Goal: Information Seeking & Learning: Learn about a topic

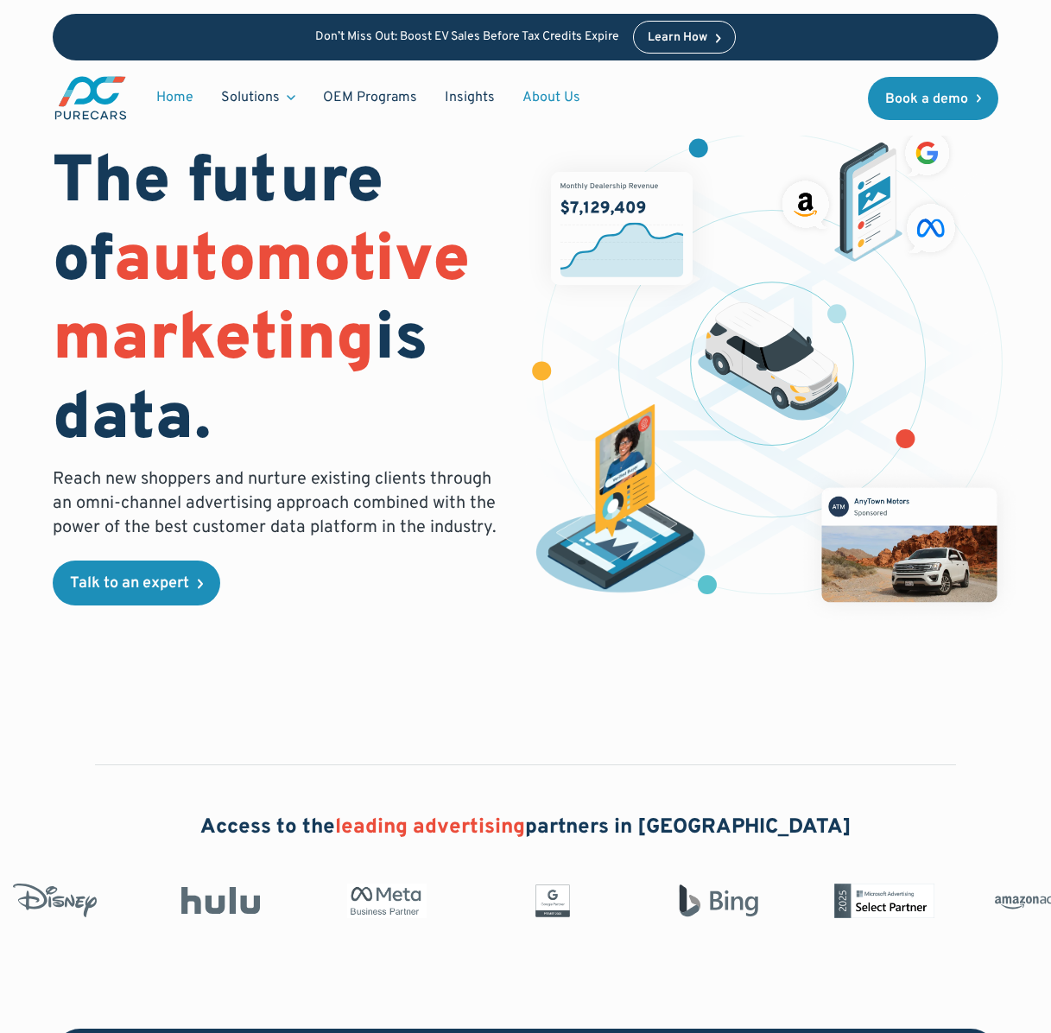
click at [547, 98] on link "About Us" at bounding box center [551, 97] width 85 height 33
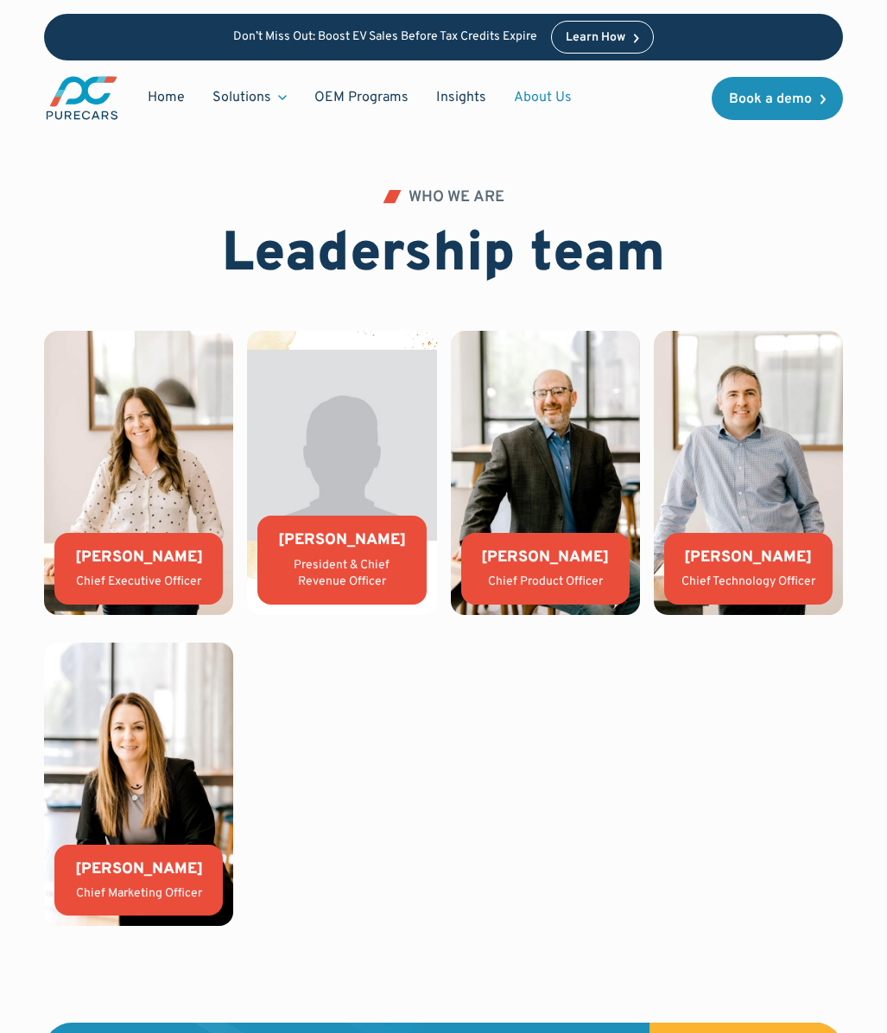
scroll to position [3506, 0]
